Goal: Navigation & Orientation: Find specific page/section

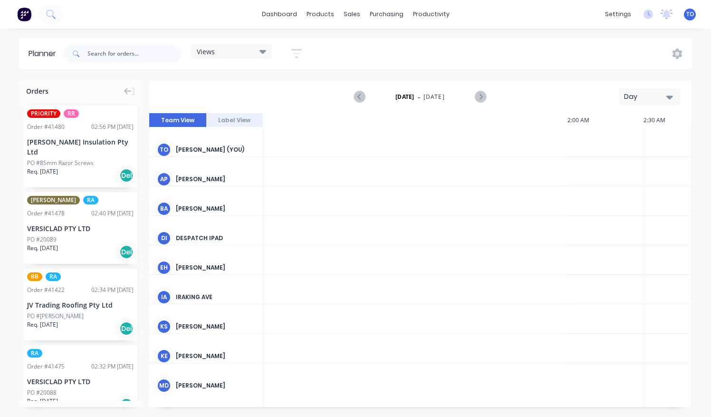
scroll to position [0, 913]
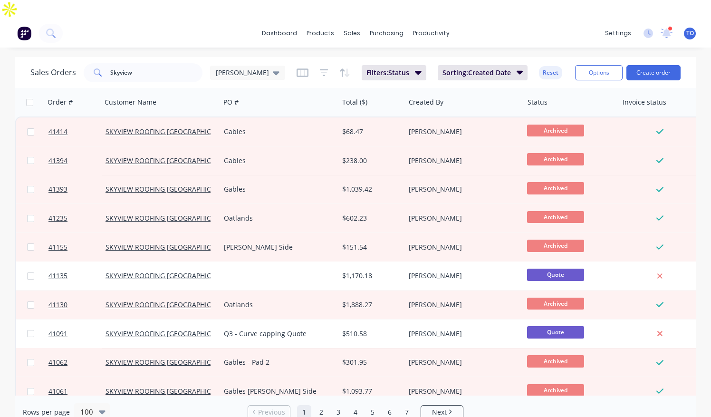
scroll to position [47, 0]
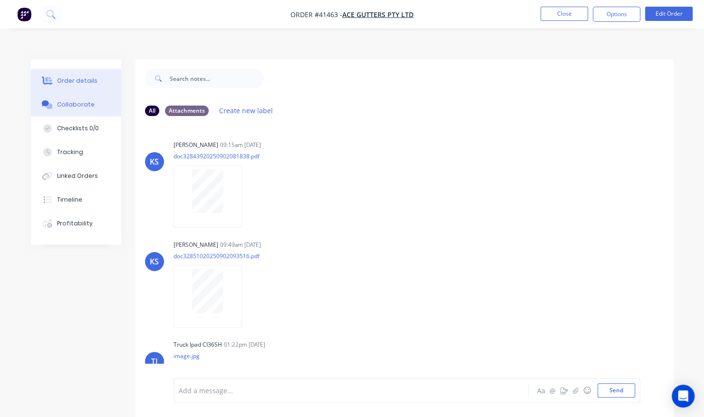
click at [99, 69] on button "Order details" at bounding box center [76, 81] width 90 height 24
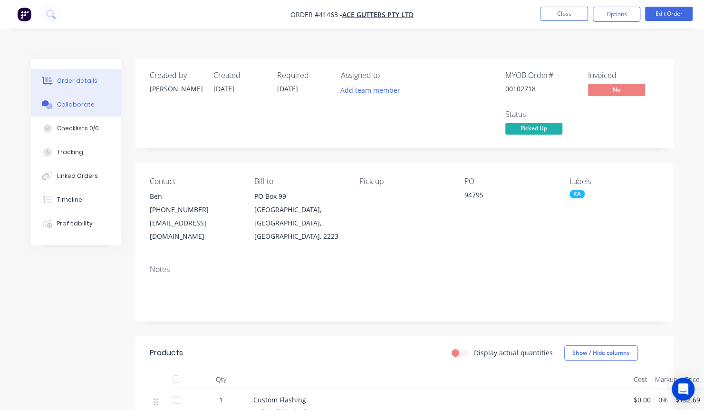
click at [85, 100] on div "Collaborate" at bounding box center [76, 104] width 38 height 9
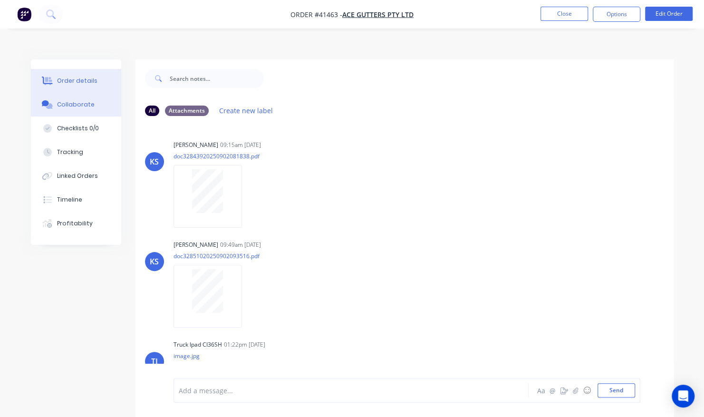
click at [71, 69] on button "Order details" at bounding box center [76, 81] width 90 height 24
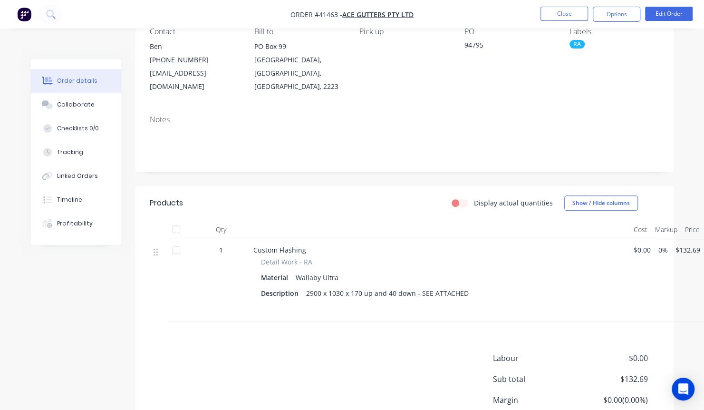
scroll to position [199, 0]
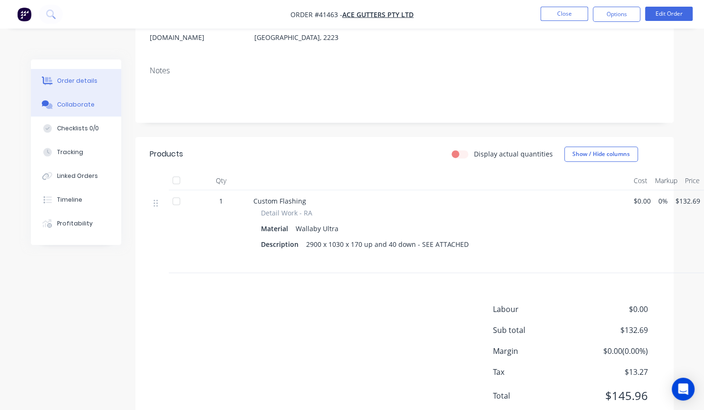
click at [80, 93] on button "Collaborate" at bounding box center [76, 105] width 90 height 24
